Goal: Task Accomplishment & Management: Manage account settings

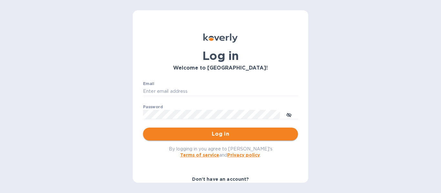
type input "[PERSON_NAME][EMAIL_ADDRESS][DOMAIN_NAME]"
click at [225, 133] on span "Log in" at bounding box center [220, 134] width 145 height 8
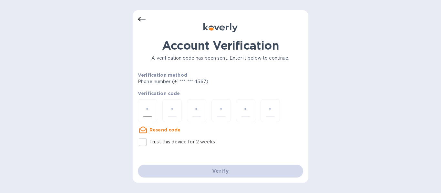
click at [149, 113] on input "number" at bounding box center [147, 111] width 8 height 12
type input "3"
type input "5"
type input "1"
type input "9"
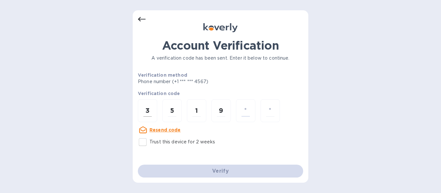
type input "0"
type input "3"
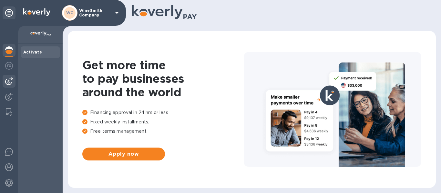
click at [10, 80] on img at bounding box center [9, 81] width 8 height 8
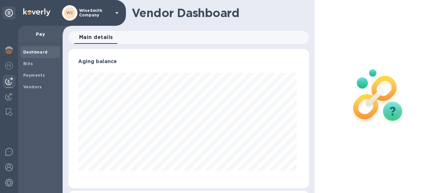
scroll to position [139, 238]
click at [28, 66] on b "Bills" at bounding box center [28, 63] width 10 height 5
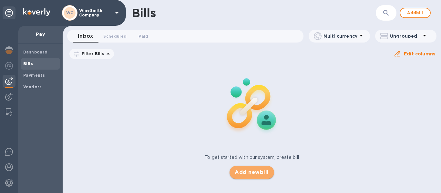
click at [245, 173] on span "Add new bill" at bounding box center [252, 173] width 34 height 8
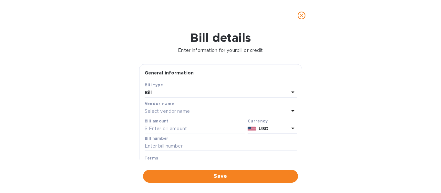
click at [227, 110] on div "Select vendor name" at bounding box center [217, 111] width 144 height 9
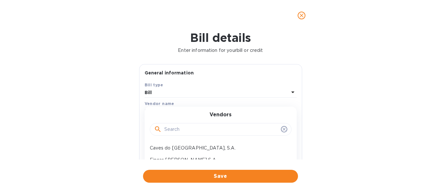
scroll to position [8, 0]
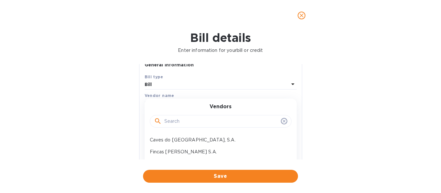
click at [188, 121] on input "text" at bounding box center [221, 122] width 114 height 10
click at [188, 124] on input "text" at bounding box center [221, 122] width 114 height 10
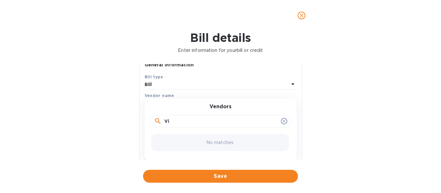
type input "V"
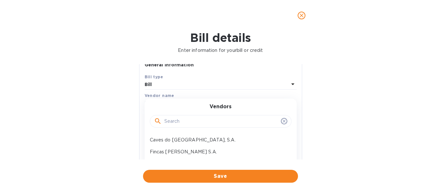
paste input "[PERSON_NAME] [PERSON_NAME] Lima & [PERSON_NAME], Lda"
type input "[PERSON_NAME] [PERSON_NAME] Lima & [PERSON_NAME], Lda"
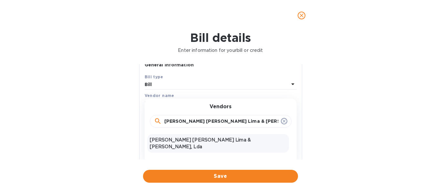
click at [216, 142] on p "[PERSON_NAME] [PERSON_NAME] Lima & [PERSON_NAME], Lda" at bounding box center [218, 144] width 137 height 14
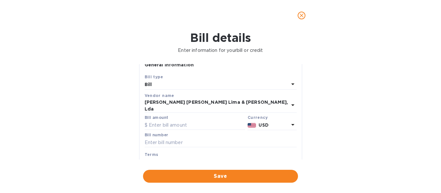
click at [289, 121] on icon at bounding box center [293, 125] width 8 height 8
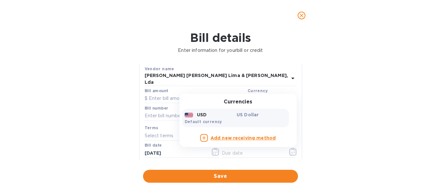
scroll to position [36, 0]
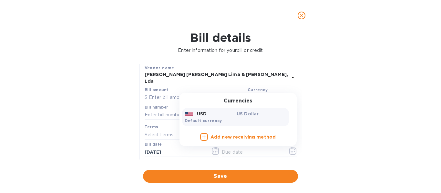
click at [316, 110] on div "Bill details Enter information for your bill or credit General information Save…" at bounding box center [220, 112] width 441 height 162
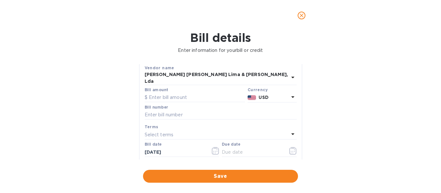
click at [262, 95] on b "USD" at bounding box center [264, 97] width 10 height 5
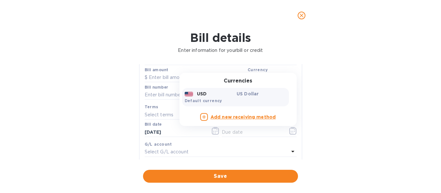
scroll to position [54, 0]
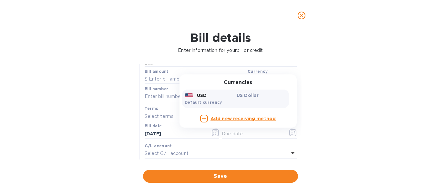
click at [207, 94] on div "USD" at bounding box center [209, 95] width 52 height 9
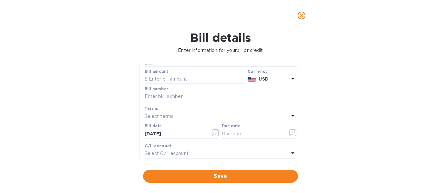
scroll to position [45, 0]
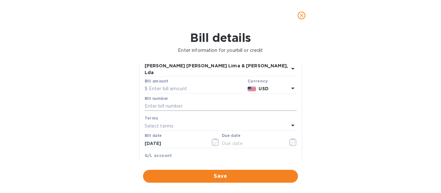
click at [183, 103] on input "text" at bounding box center [221, 107] width 152 height 10
paste input "OCAI/000085"
type input "OCAI/000085"
click at [187, 123] on div "Select terms" at bounding box center [217, 126] width 144 height 9
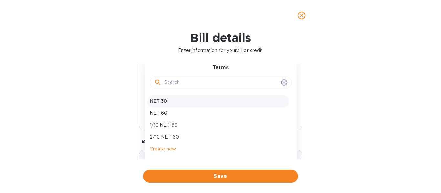
scroll to position [105, 0]
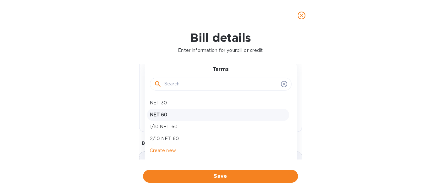
click at [165, 113] on p "NET 60" at bounding box center [218, 115] width 137 height 7
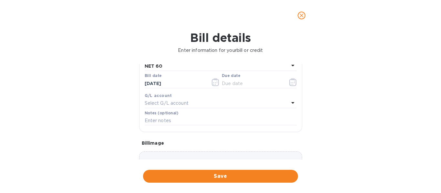
type input "[DATE]"
click at [184, 116] on input "text" at bounding box center [221, 121] width 152 height 10
type input "Vinhos Norte"
click at [178, 100] on p "Select G/L account" at bounding box center [167, 103] width 44 height 7
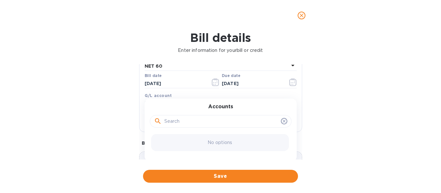
click at [362, 91] on div "Bill details Enter information for your bill or credit General information Save…" at bounding box center [220, 112] width 441 height 162
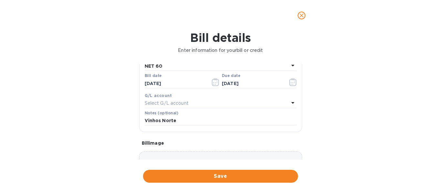
scroll to position [146, 0]
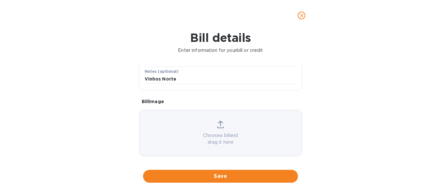
click at [221, 127] on div "Choose a bill and drag it here" at bounding box center [220, 133] width 162 height 25
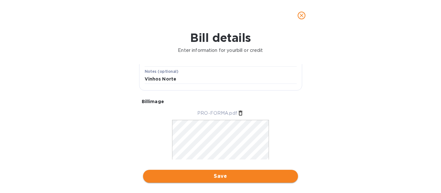
click at [248, 177] on span "Save" at bounding box center [220, 177] width 145 height 8
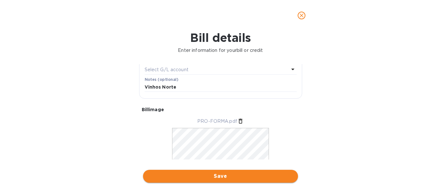
scroll to position [154, 0]
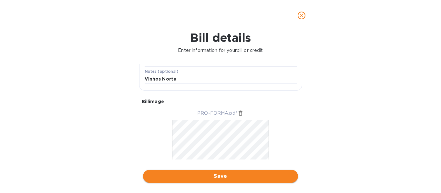
click at [248, 177] on span "Save" at bounding box center [220, 177] width 145 height 8
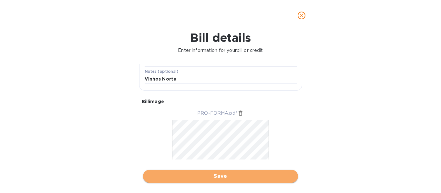
click at [221, 177] on span "Save" at bounding box center [220, 177] width 145 height 8
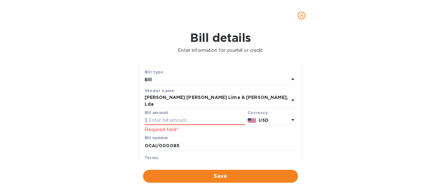
scroll to position [10, 0]
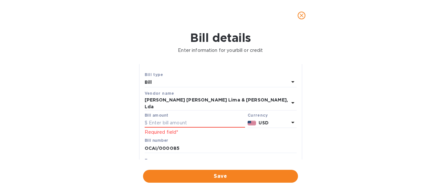
click at [291, 122] on icon at bounding box center [292, 123] width 3 height 2
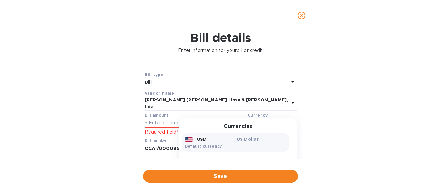
click at [290, 118] on div "Currencies USD US Dollar Default currency Add new receiving method" at bounding box center [237, 145] width 117 height 54
click at [170, 118] on input "text" at bounding box center [195, 123] width 100 height 10
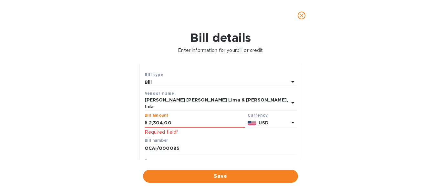
type input "2,304.00"
click at [241, 137] on div "Bill number OCAI/000085" at bounding box center [220, 146] width 155 height 19
click at [265, 120] on b "USD" at bounding box center [264, 122] width 10 height 5
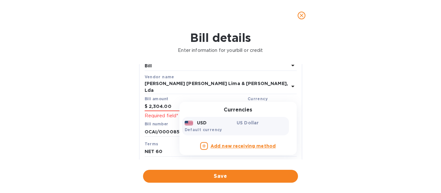
scroll to position [28, 0]
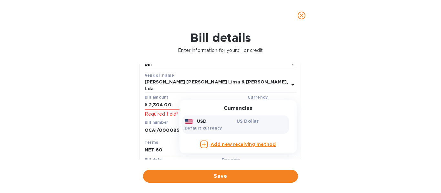
click at [228, 142] on b "Add new receiving method" at bounding box center [242, 144] width 65 height 5
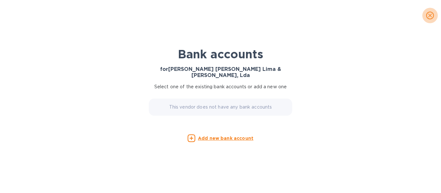
click at [428, 17] on icon "close" at bounding box center [430, 15] width 6 height 6
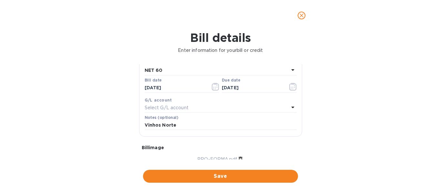
scroll to position [114, 0]
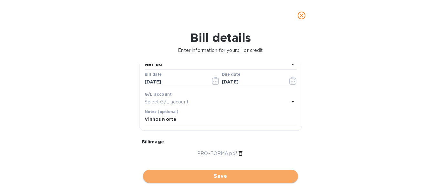
click at [245, 178] on span "Save" at bounding box center [220, 177] width 145 height 8
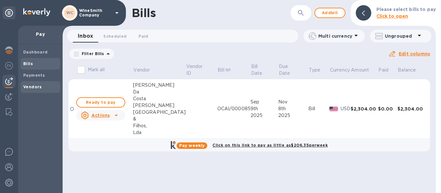
click at [32, 88] on b "Vendors" at bounding box center [32, 87] width 19 height 5
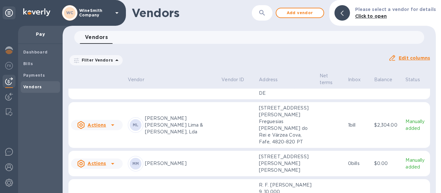
scroll to position [93, 0]
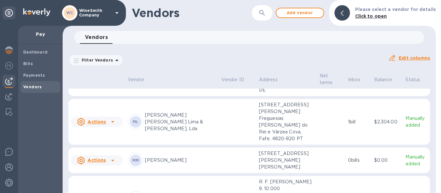
click at [113, 123] on icon at bounding box center [112, 122] width 3 height 2
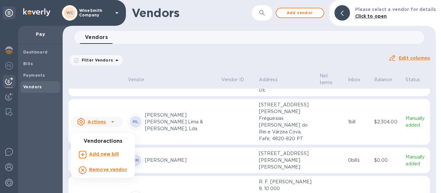
click at [209, 146] on div at bounding box center [220, 96] width 441 height 193
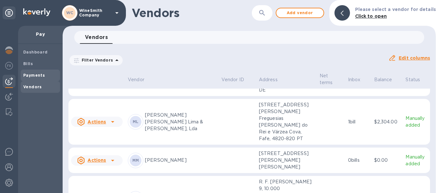
click at [35, 76] on b "Payments" at bounding box center [34, 75] width 22 height 5
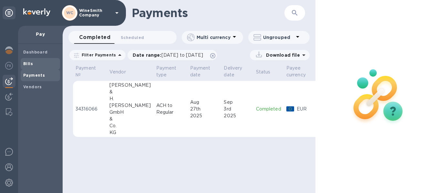
click at [29, 62] on b "Bills" at bounding box center [28, 63] width 10 height 5
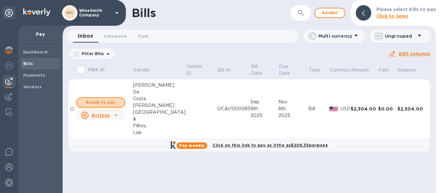
click at [113, 102] on span "Ready to pay" at bounding box center [100, 103] width 37 height 8
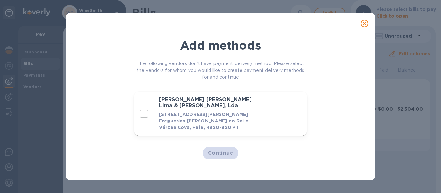
click at [144, 115] on input "decorative checkbox" at bounding box center [144, 114] width 14 height 14
checkbox input "true"
click at [219, 155] on span "Continue" at bounding box center [221, 153] width 26 height 8
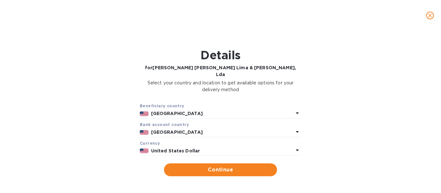
click at [297, 109] on icon at bounding box center [297, 113] width 8 height 8
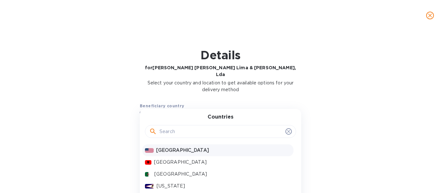
click at [247, 127] on input "text" at bounding box center [220, 132] width 123 height 10
type input "s"
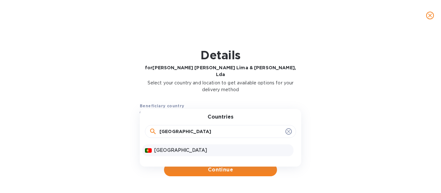
type input "[GEOGRAPHIC_DATA]"
click at [161, 147] on p "[GEOGRAPHIC_DATA]" at bounding box center [222, 150] width 137 height 7
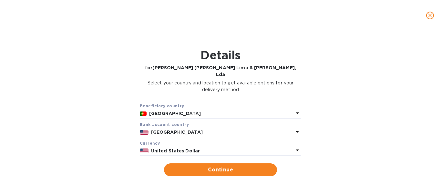
click at [219, 129] on p "[GEOGRAPHIC_DATA]" at bounding box center [222, 132] width 142 height 7
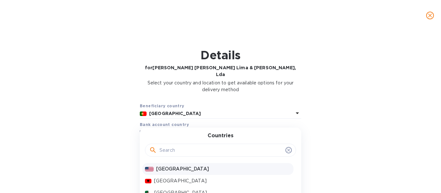
click at [188, 146] on input "text" at bounding box center [220, 151] width 123 height 10
type input "[GEOGRAPHIC_DATA]"
click at [157, 166] on p "[GEOGRAPHIC_DATA]" at bounding box center [222, 169] width 137 height 7
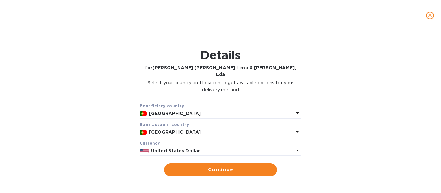
click at [293, 147] on icon at bounding box center [297, 151] width 8 height 8
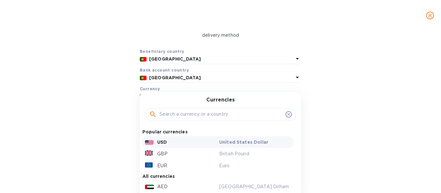
scroll to position [57, 0]
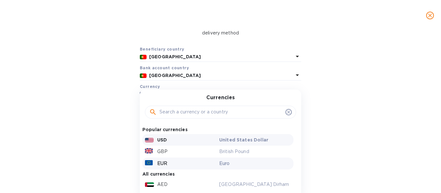
click at [219, 160] on p "Euro" at bounding box center [255, 163] width 72 height 7
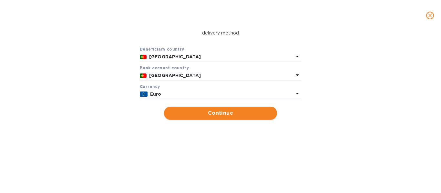
click at [220, 109] on span "Continue" at bounding box center [220, 113] width 103 height 8
type input "[PERSON_NAME] [PERSON_NAME] Lima & [PERSON_NAME], Lda"
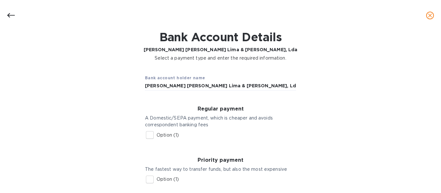
scroll to position [19, 0]
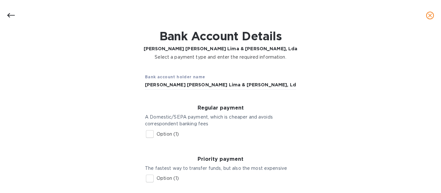
click at [148, 135] on input "Option (1)" at bounding box center [150, 135] width 14 height 14
checkbox input "true"
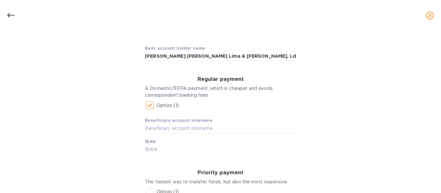
scroll to position [51, 0]
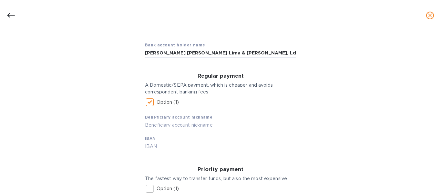
click at [207, 124] on input "text" at bounding box center [220, 126] width 151 height 10
type input "Vinhos Norte"
click at [180, 147] on input "text" at bounding box center [220, 147] width 151 height 10
paste input "[FINANCIAL_ID]"
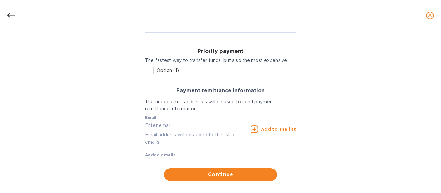
scroll to position [170, 0]
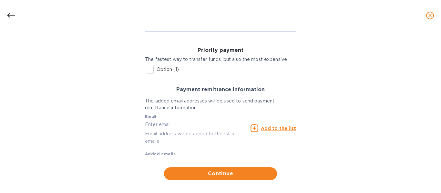
type input "[FINANCIAL_ID]"
click at [182, 126] on input "text" at bounding box center [196, 125] width 103 height 10
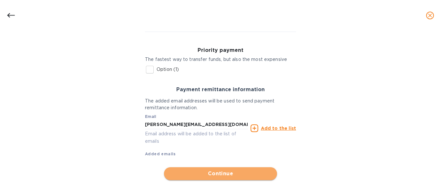
click at [206, 169] on button "Continue" at bounding box center [220, 174] width 113 height 13
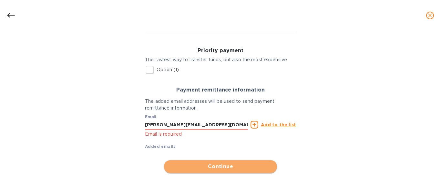
click at [209, 167] on span "Continue" at bounding box center [220, 167] width 103 height 8
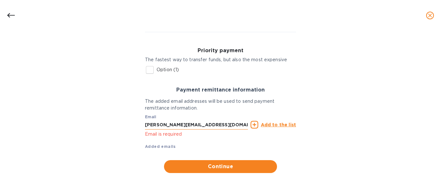
click at [203, 128] on input "[PERSON_NAME][EMAIL_ADDRESS][DOMAIN_NAME]" at bounding box center [196, 125] width 103 height 10
click at [207, 166] on span "Continue" at bounding box center [220, 167] width 103 height 8
click at [232, 127] on input "[PERSON_NAME][EMAIL_ADDRESS][DOMAIN_NAME]" at bounding box center [196, 125] width 103 height 10
type input "i"
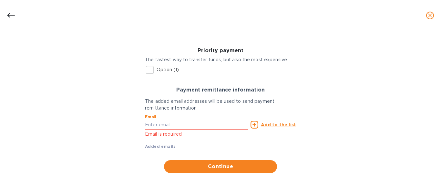
click at [274, 124] on u "Add to the list" at bounding box center [278, 124] width 35 height 5
click at [277, 125] on u "Add to the list" at bounding box center [278, 124] width 35 height 5
click at [254, 126] on icon at bounding box center [254, 125] width 8 height 8
click at [196, 127] on input "text" at bounding box center [196, 125] width 103 height 10
type input "[PERSON_NAME][EMAIL_ADDRESS][DOMAIN_NAME]"
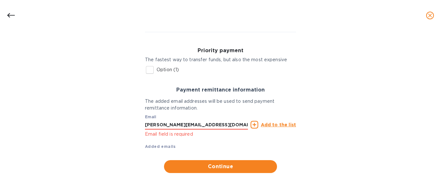
click at [253, 126] on icon at bounding box center [254, 125] width 8 height 8
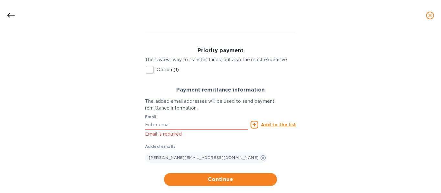
scroll to position [176, 0]
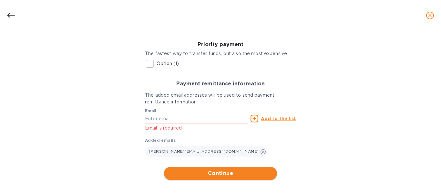
click at [220, 174] on span "Continue" at bounding box center [220, 174] width 103 height 8
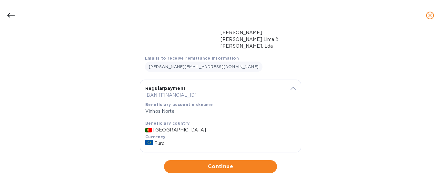
scroll to position [69, 0]
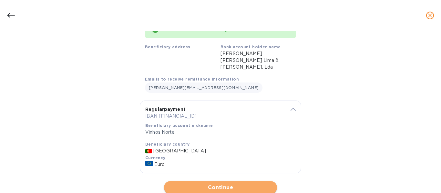
click at [230, 184] on span "Continue" at bounding box center [220, 188] width 103 height 8
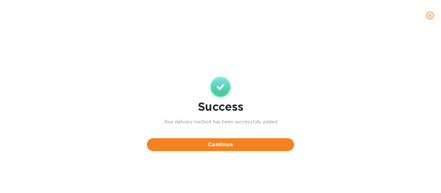
scroll to position [0, 0]
click at [219, 147] on span "Continue" at bounding box center [220, 145] width 137 height 8
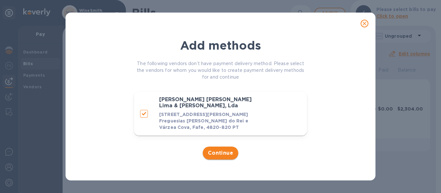
click at [226, 154] on span "Continue" at bounding box center [221, 153] width 26 height 8
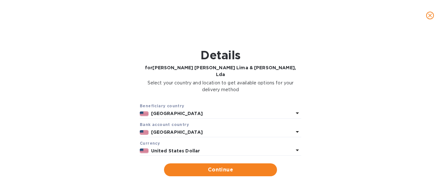
click at [295, 109] on icon at bounding box center [297, 113] width 8 height 8
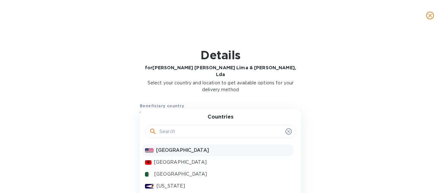
click at [254, 127] on input "text" at bounding box center [220, 132] width 123 height 10
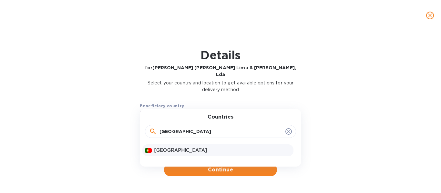
type input "[GEOGRAPHIC_DATA]"
click at [208, 147] on p "[GEOGRAPHIC_DATA]" at bounding box center [222, 150] width 137 height 7
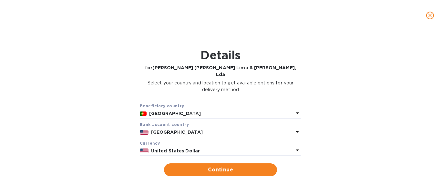
click at [208, 129] on p "[GEOGRAPHIC_DATA]" at bounding box center [222, 132] width 142 height 7
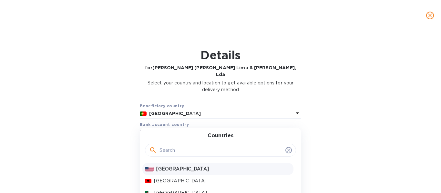
click at [203, 146] on input "text" at bounding box center [220, 151] width 123 height 10
type input "[GEOGRAPHIC_DATA]"
click at [192, 166] on p "[GEOGRAPHIC_DATA]" at bounding box center [222, 169] width 137 height 7
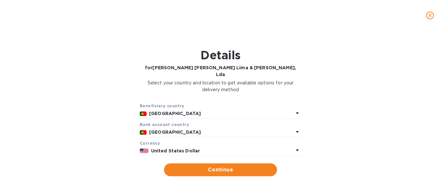
click at [197, 148] on p "United States Dollar" at bounding box center [222, 151] width 142 height 7
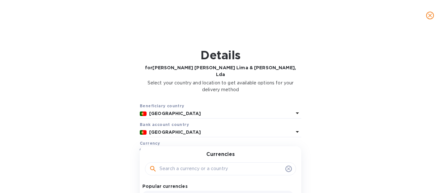
click at [201, 164] on input "text" at bounding box center [220, 169] width 123 height 10
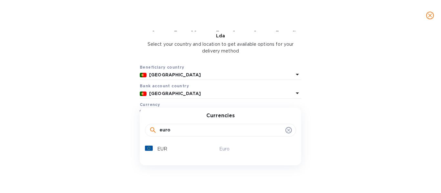
scroll to position [40, 0]
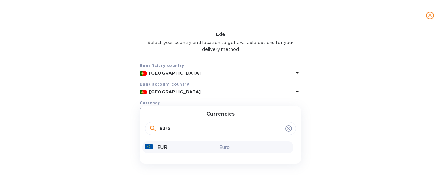
type input "euro"
click at [212, 143] on div "EUR" at bounding box center [181, 147] width 74 height 9
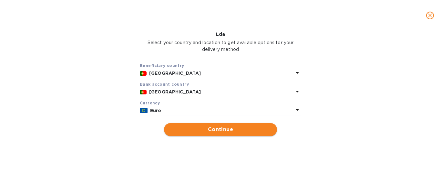
click at [209, 126] on span "Continue" at bounding box center [220, 130] width 103 height 8
type input "[PERSON_NAME] [PERSON_NAME] Lima & [PERSON_NAME], Lda"
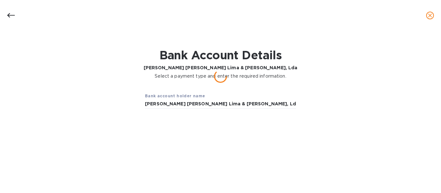
scroll to position [0, 0]
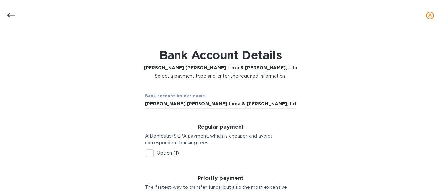
click at [149, 153] on input "Option (1)" at bounding box center [150, 154] width 14 height 14
checkbox input "true"
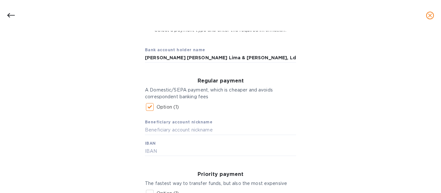
scroll to position [47, 0]
click at [200, 130] on input "text" at bounding box center [220, 130] width 151 height 10
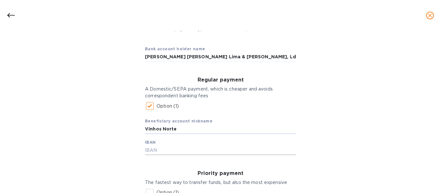
type input "Vinhos Norte"
click at [192, 151] on input "text" at bounding box center [220, 151] width 151 height 10
paste input "[FINANCIAL_ID]"
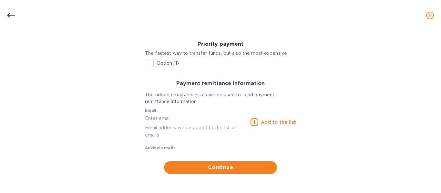
scroll to position [178, 0]
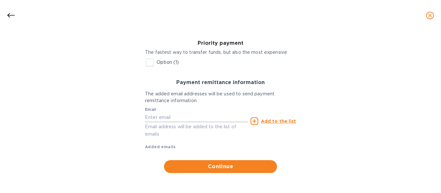
type input "[FINANCIAL_ID]"
click at [196, 116] on input "text" at bounding box center [196, 118] width 103 height 10
type input "[PERSON_NAME][EMAIL_ADDRESS][DOMAIN_NAME]"
click at [253, 122] on icon at bounding box center [254, 122] width 8 height 8
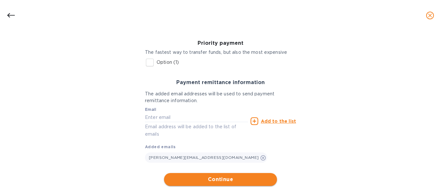
click at [223, 180] on span "Continue" at bounding box center [220, 180] width 103 height 8
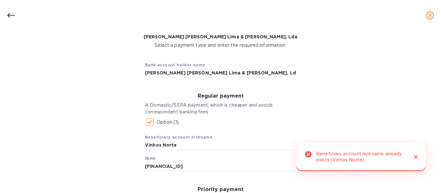
scroll to position [31, 0]
click at [415, 157] on icon "Close" at bounding box center [416, 158] width 4 height 4
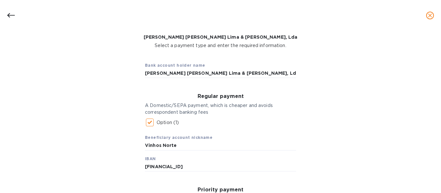
click at [430, 17] on icon "close" at bounding box center [430, 15] width 6 height 6
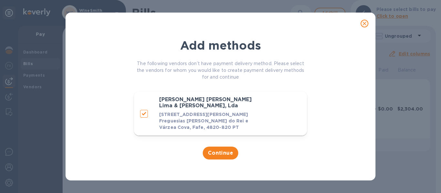
scroll to position [0, 0]
click at [223, 155] on span "Continue" at bounding box center [221, 153] width 26 height 8
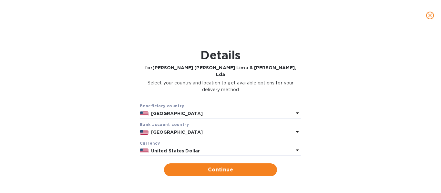
click at [431, 16] on icon "close" at bounding box center [430, 16] width 4 height 4
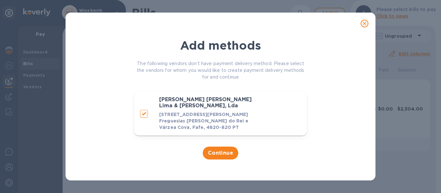
click at [365, 25] on icon "close" at bounding box center [364, 23] width 6 height 6
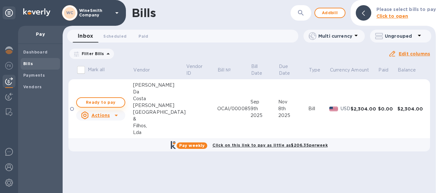
click at [114, 104] on span "Ready to pay" at bounding box center [100, 103] width 37 height 8
checkbox input "true"
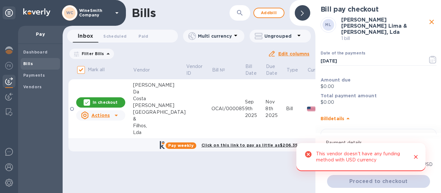
click at [414, 157] on icon "Close" at bounding box center [416, 157] width 6 height 6
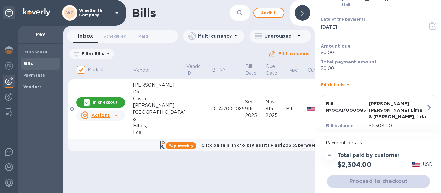
scroll to position [44, 0]
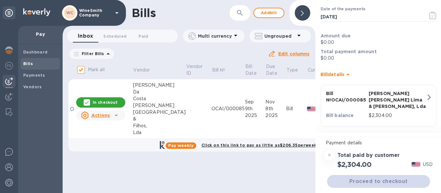
click at [369, 183] on div "Proceed to checkout" at bounding box center [379, 181] width 106 height 15
click at [379, 111] on div "$2,304.00" at bounding box center [397, 115] width 60 height 9
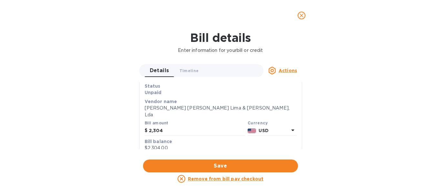
scroll to position [34, 0]
click at [274, 126] on p "USD" at bounding box center [274, 129] width 30 height 7
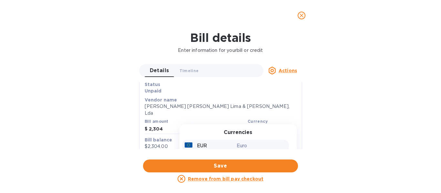
click at [230, 141] on div "EUR" at bounding box center [209, 145] width 52 height 9
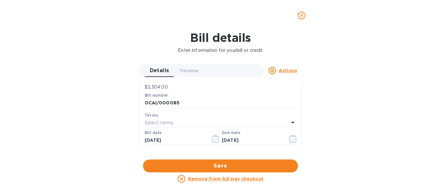
scroll to position [94, 0]
click at [259, 118] on div "Select terms" at bounding box center [217, 122] width 144 height 9
click at [235, 136] on input "text" at bounding box center [221, 141] width 114 height 10
type input "90 day"
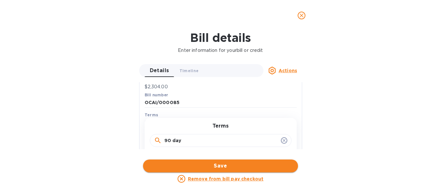
click at [214, 166] on span "Save" at bounding box center [220, 166] width 145 height 8
